Goal: Task Accomplishment & Management: Use online tool/utility

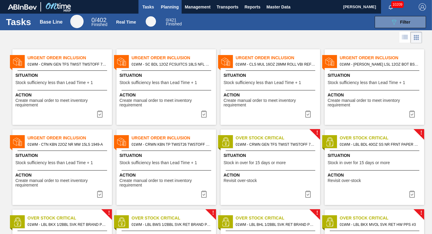
click at [172, 8] on span "Planning" at bounding box center [170, 6] width 18 height 7
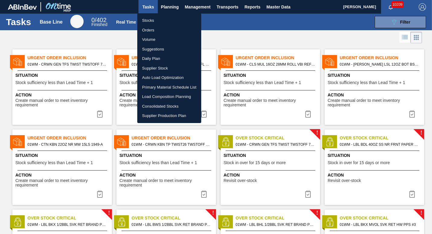
click at [165, 98] on li "Load Composition Planning" at bounding box center [169, 97] width 64 height 10
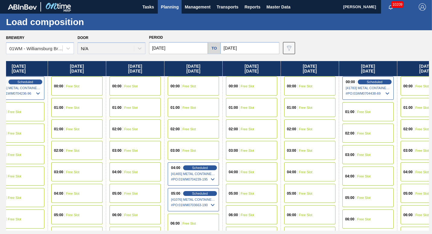
scroll to position [1, 421]
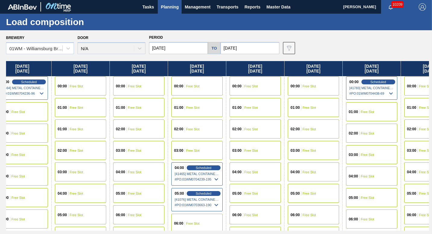
click at [131, 151] on span "Free Slot" at bounding box center [135, 151] width 14 height 4
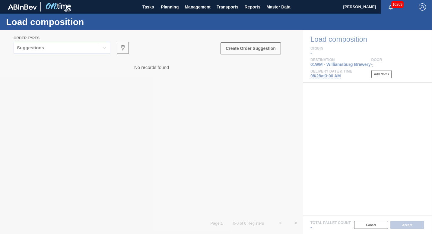
click at [51, 46] on div at bounding box center [216, 132] width 432 height 204
click at [250, 48] on div at bounding box center [216, 132] width 432 height 204
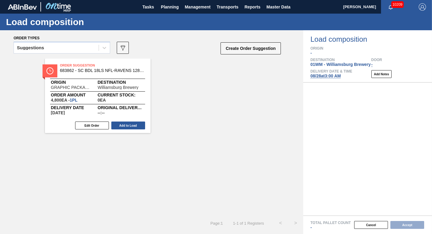
click at [250, 48] on button "Create Order Suggestion" at bounding box center [251, 48] width 60 height 12
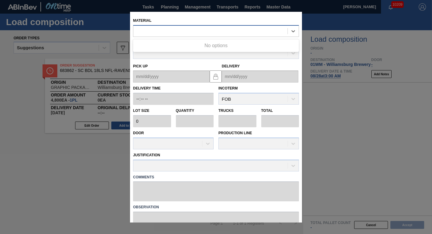
click at [198, 26] on div at bounding box center [216, 31] width 166 height 12
type input "677436"
